Goal: Task Accomplishment & Management: Manage account settings

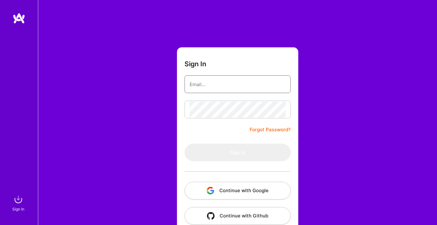
type input "[EMAIL_ADDRESS][DOMAIN_NAME]"
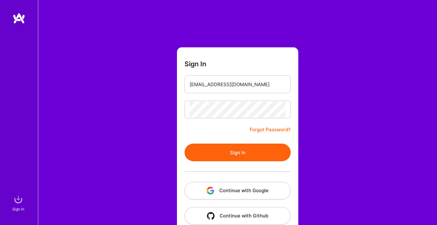
click at [235, 152] on button "Sign In" at bounding box center [237, 153] width 106 height 18
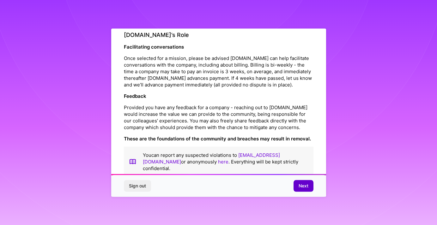
click at [300, 186] on span "Next" at bounding box center [303, 186] width 10 height 6
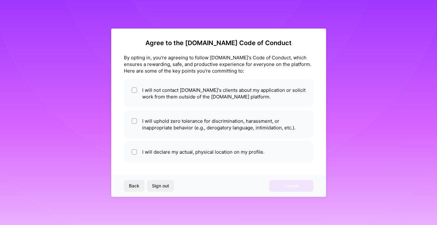
click at [221, 4] on div "Agree to the [DOMAIN_NAME] Code of Conduct By opting in, you're agreeing to fol…" at bounding box center [218, 112] width 437 height 225
click at [224, 4] on div "Agree to the [DOMAIN_NAME] Code of Conduct By opting in, you're agreeing to fol…" at bounding box center [218, 112] width 437 height 225
click at [220, 3] on div "Agree to the [DOMAIN_NAME] Code of Conduct By opting in, you're agreeing to fol…" at bounding box center [218, 112] width 437 height 225
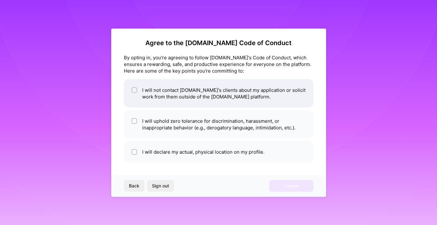
click at [216, 87] on li "I will not contact [DOMAIN_NAME]'s clients about my application or solicit work…" at bounding box center [218, 93] width 189 height 28
checkbox input "true"
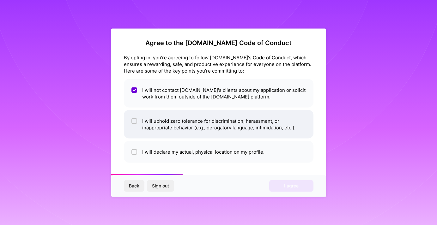
click at [209, 115] on li "I will uphold zero tolerance for discrimination, harassment, or inappropriate b…" at bounding box center [218, 124] width 189 height 28
checkbox input "true"
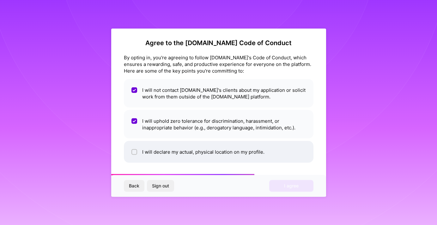
click at [203, 152] on li "I will declare my actual, physical location on my profile." at bounding box center [218, 152] width 189 height 22
checkbox input "true"
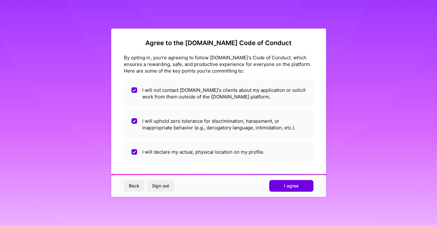
scroll to position [0, 0]
click at [283, 186] on button "I agree" at bounding box center [291, 185] width 44 height 11
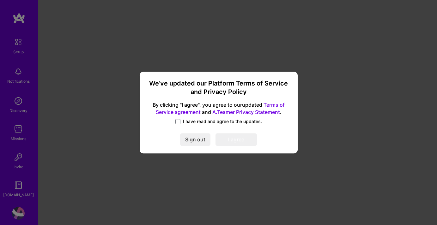
click at [193, 122] on span "I have read and agree to the updates." at bounding box center [222, 121] width 79 height 6
click at [0, 0] on input "I have read and agree to the updates." at bounding box center [0, 0] width 0 height 0
click at [235, 136] on button "I agree" at bounding box center [235, 140] width 41 height 13
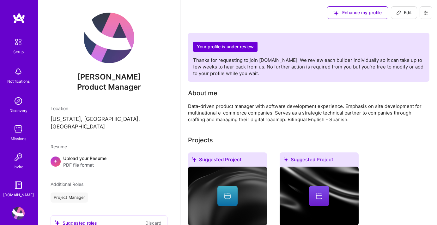
click at [402, 13] on span "Edit" at bounding box center [403, 12] width 15 height 6
select select "US"
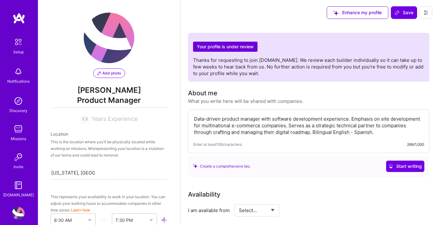
click at [276, 41] on div "Your profile is under review Thanks for requesting to join [DOMAIN_NAME]. We re…" at bounding box center [308, 57] width 231 height 39
click at [274, 45] on div "Your profile is under review Thanks for requesting to join [DOMAIN_NAME]. We re…" at bounding box center [308, 57] width 231 height 39
click at [273, 46] on div "Your profile is under review Thanks for requesting to join [DOMAIN_NAME]. We re…" at bounding box center [308, 57] width 231 height 39
click at [268, 51] on div "Your profile is under review Thanks for requesting to join [DOMAIN_NAME]. We re…" at bounding box center [308, 57] width 231 height 39
click at [263, 44] on div "Your profile is under review Thanks for requesting to join [DOMAIN_NAME]. We re…" at bounding box center [308, 57] width 231 height 39
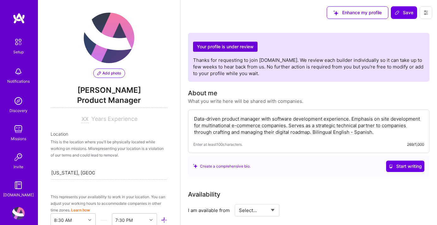
click at [265, 43] on div "Your profile is under review Thanks for requesting to join [DOMAIN_NAME]. We re…" at bounding box center [308, 57] width 231 height 39
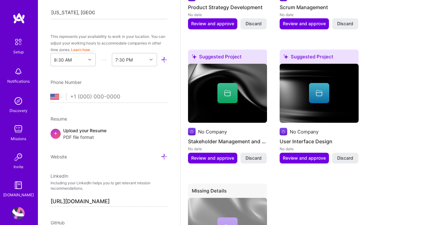
scroll to position [206, 0]
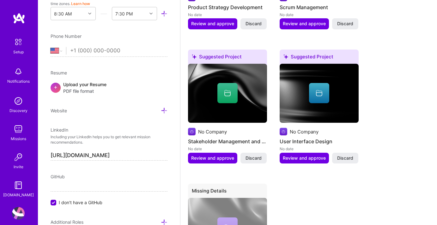
click at [93, 85] on div "Upload your Resume PDF file format" at bounding box center [84, 87] width 43 height 13
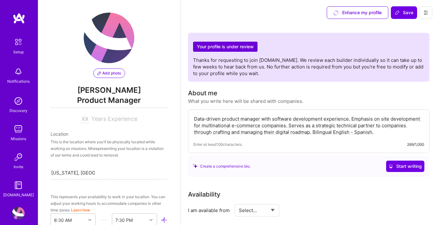
scroll to position [0, 0]
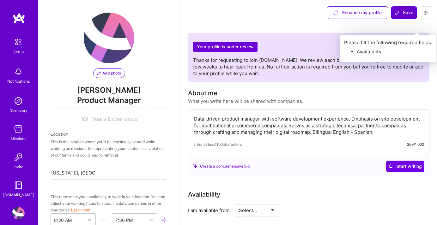
click at [401, 10] on span "Save" at bounding box center [403, 12] width 19 height 6
